Goal: Transaction & Acquisition: Purchase product/service

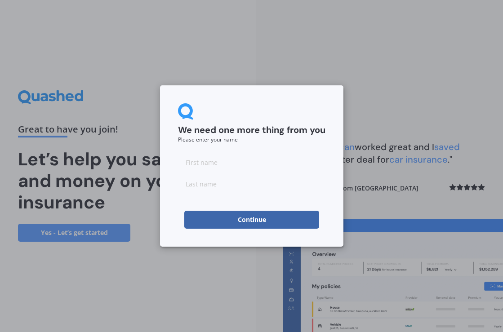
click at [201, 169] on input at bounding box center [251, 162] width 147 height 18
type input "[PERSON_NAME]"
click at [259, 137] on div "We need one more thing from you Please enter your name" at bounding box center [251, 122] width 147 height 39
click at [259, 224] on button "Continue" at bounding box center [251, 220] width 135 height 18
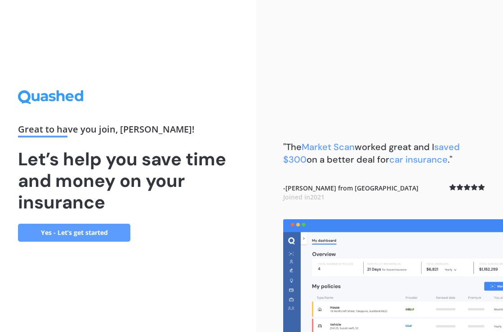
click at [77, 234] on link "Yes - Let’s get started" at bounding box center [74, 233] width 112 height 18
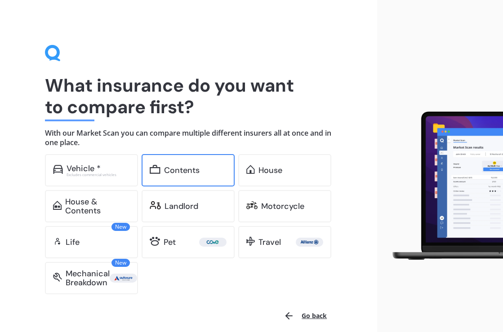
click at [188, 171] on div "Contents" at bounding box center [181, 170] width 35 height 9
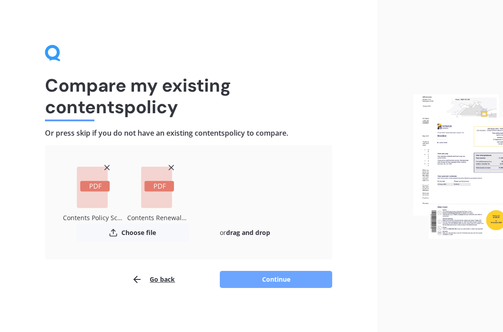
click at [283, 280] on button "Continue" at bounding box center [276, 279] width 112 height 17
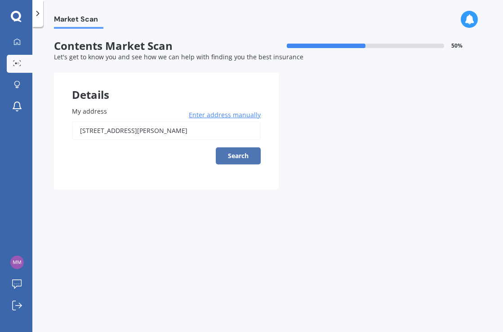
click at [237, 154] on button "Search" at bounding box center [238, 155] width 45 height 17
type input "[STREET_ADDRESS][PERSON_NAME]"
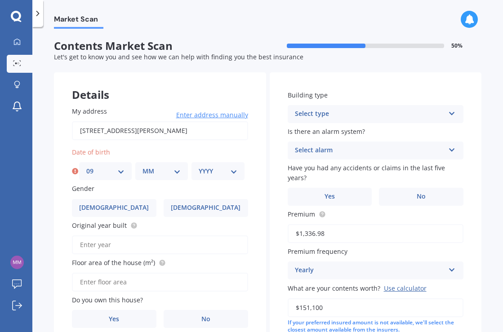
select select "19"
select select "06"
click at [236, 170] on div "YYYY 2009 2008 2007 2006 2005 2004 2003 2002 2001 2000 1999 1998 1997 1996 1995…" at bounding box center [217, 171] width 53 height 18
select select "1980"
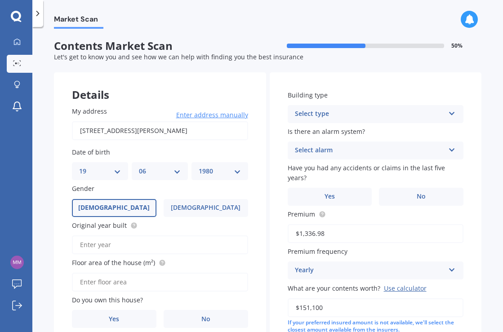
click at [137, 208] on label "[DEMOGRAPHIC_DATA]" at bounding box center [114, 208] width 84 height 18
click at [0, 0] on input "[DEMOGRAPHIC_DATA]" at bounding box center [0, 0] width 0 height 0
click at [147, 244] on input "Original year built" at bounding box center [160, 244] width 176 height 19
type input "1901"
click at [143, 281] on input "Floor area of the house (m²)" at bounding box center [160, 282] width 176 height 19
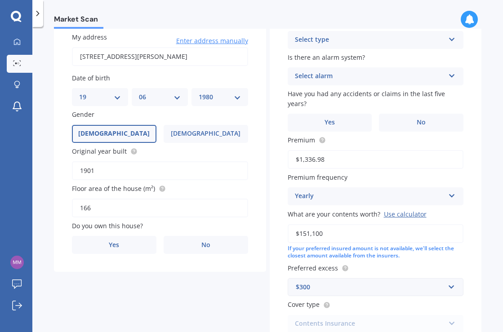
scroll to position [78, 0]
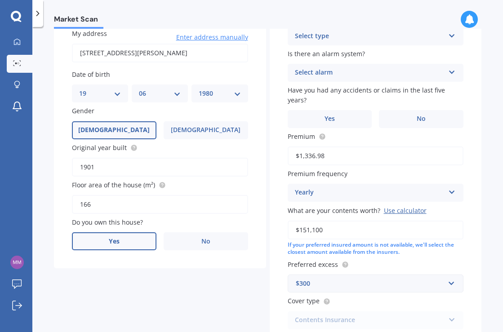
type input "166"
click at [125, 235] on label "Yes" at bounding box center [114, 241] width 84 height 18
click at [0, 0] on input "Yes" at bounding box center [0, 0] width 0 height 0
click at [136, 273] on div "Select occupant" at bounding box center [154, 278] width 150 height 11
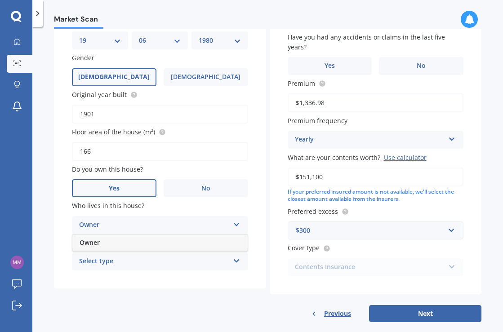
scroll to position [137, 0]
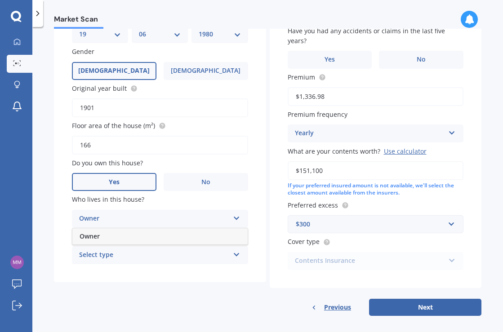
click at [122, 232] on div "Owner" at bounding box center [159, 236] width 175 height 16
click at [124, 252] on div "Select type" at bounding box center [154, 255] width 150 height 11
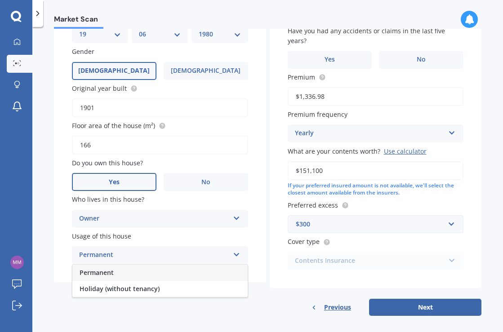
click at [121, 273] on div "Permanent" at bounding box center [159, 273] width 175 height 16
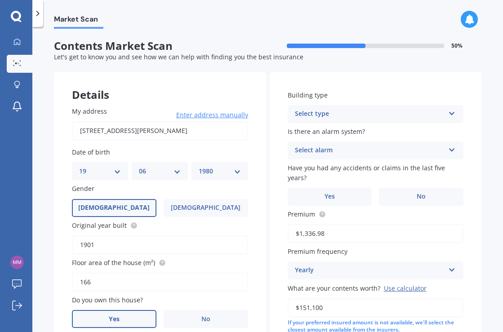
scroll to position [0, 0]
click at [350, 111] on div "Select type" at bounding box center [370, 114] width 150 height 11
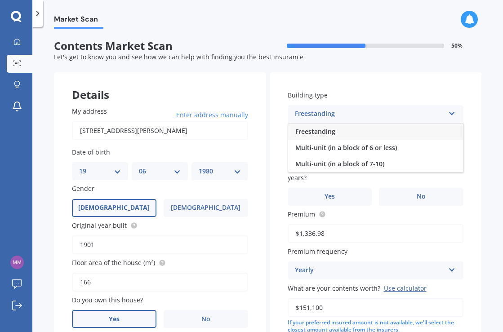
click at [342, 129] on div "Freestanding" at bounding box center [375, 132] width 175 height 16
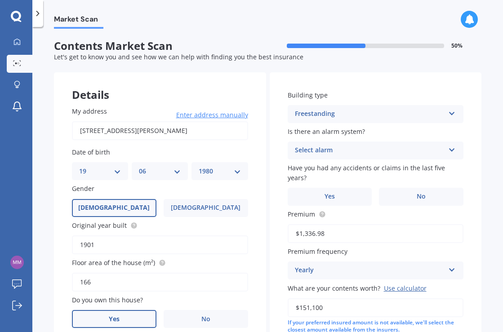
click at [341, 148] on div "Select alarm" at bounding box center [370, 150] width 150 height 11
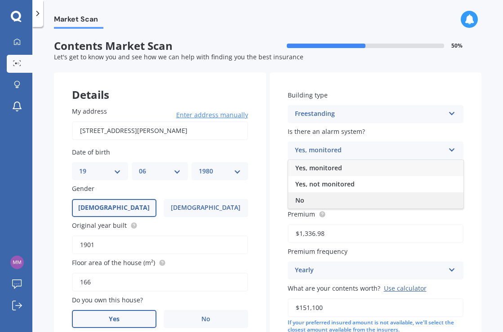
click at [349, 196] on div "No" at bounding box center [375, 200] width 175 height 16
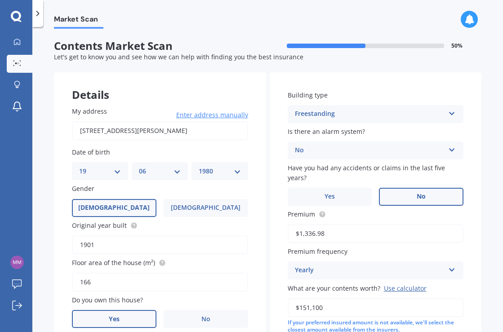
click at [416, 193] on span "No" at bounding box center [420, 197] width 9 height 8
click at [0, 0] on input "No" at bounding box center [0, 0] width 0 height 0
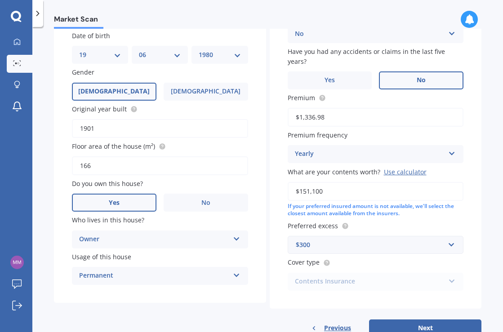
scroll to position [118, 0]
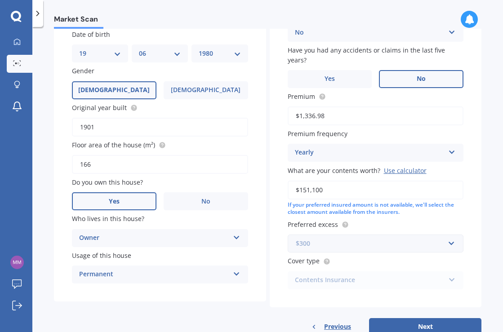
click at [445, 240] on input "text" at bounding box center [372, 243] width 168 height 17
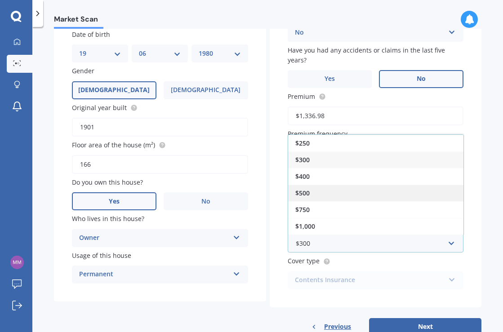
click at [415, 198] on div "$500" at bounding box center [375, 193] width 175 height 17
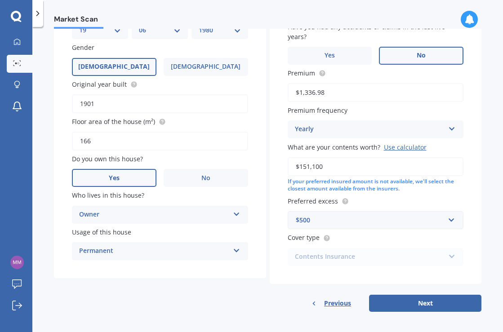
scroll to position [141, 0]
click at [447, 254] on div "Contents Insurance Contents Insurance Limited Contents" at bounding box center [376, 257] width 176 height 18
click at [372, 166] on input "$151,100" at bounding box center [376, 167] width 176 height 19
type input "$150,000"
click at [479, 187] on div "Market Scan Contents Market Scan 50 % Let's get to know you and see how we can …" at bounding box center [267, 181] width 470 height 305
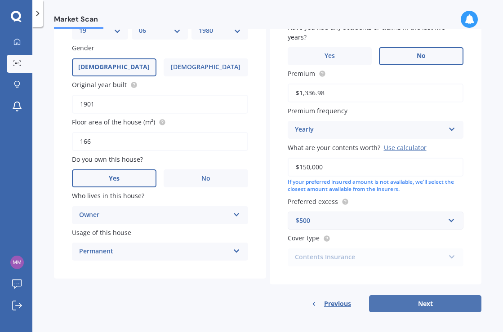
click at [426, 302] on button "Next" at bounding box center [425, 303] width 112 height 17
select select "19"
select select "06"
select select "1980"
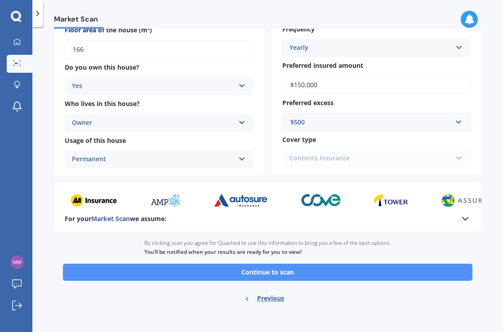
scroll to position [202, 0]
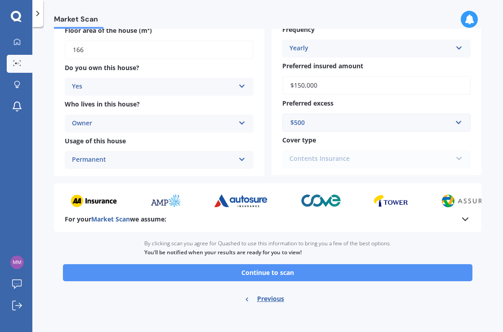
click at [341, 265] on button "Continue to scan" at bounding box center [267, 272] width 409 height 17
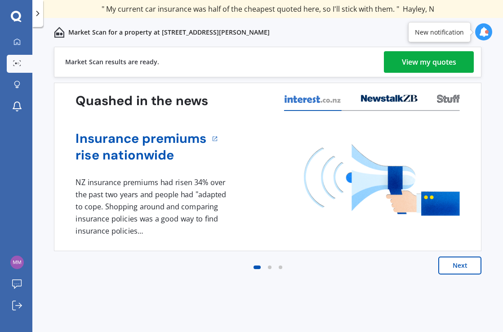
click at [464, 269] on button "Next" at bounding box center [459, 266] width 43 height 18
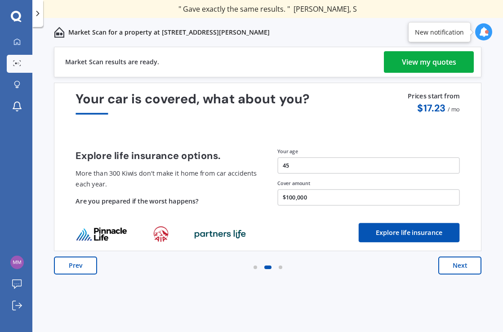
click at [424, 66] on div "View my quotes" at bounding box center [429, 62] width 54 height 22
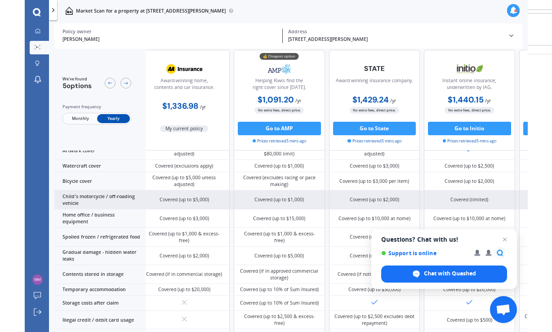
scroll to position [362, 9]
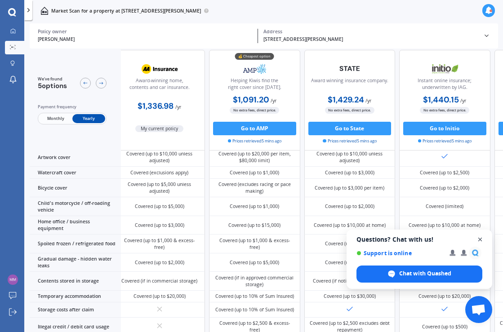
click at [481, 237] on span "Open chat" at bounding box center [479, 239] width 11 height 11
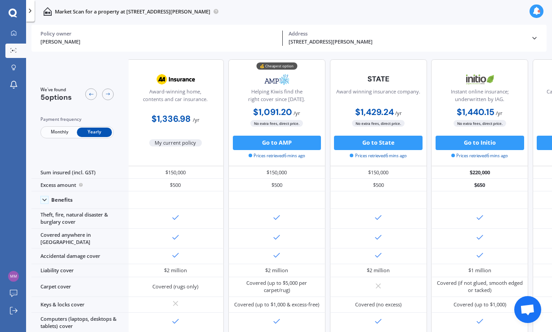
scroll to position [0, 3]
